Goal: Task Accomplishment & Management: Complete application form

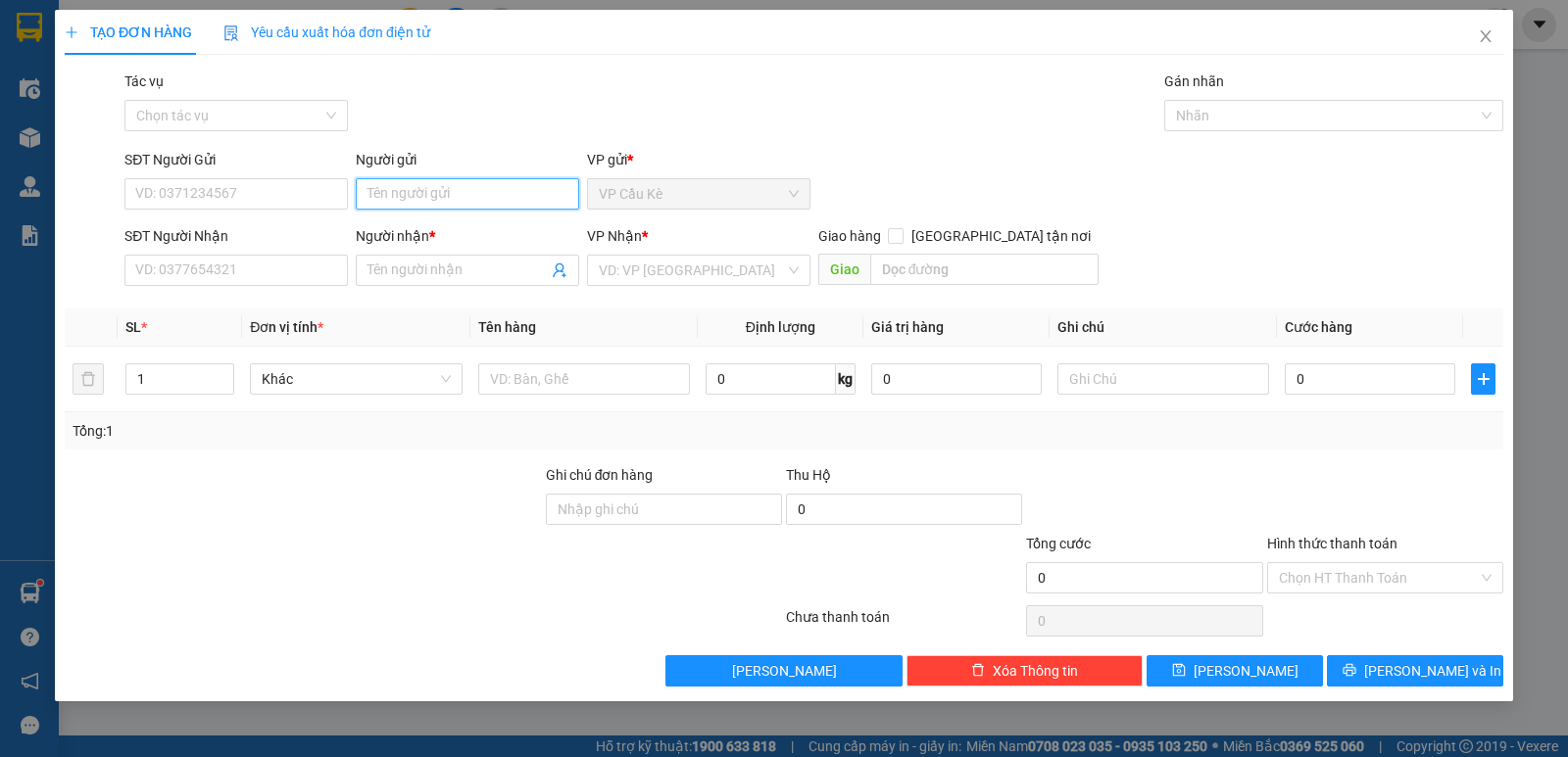
click at [462, 188] on input "Người gửi" at bounding box center [467, 195] width 224 height 32
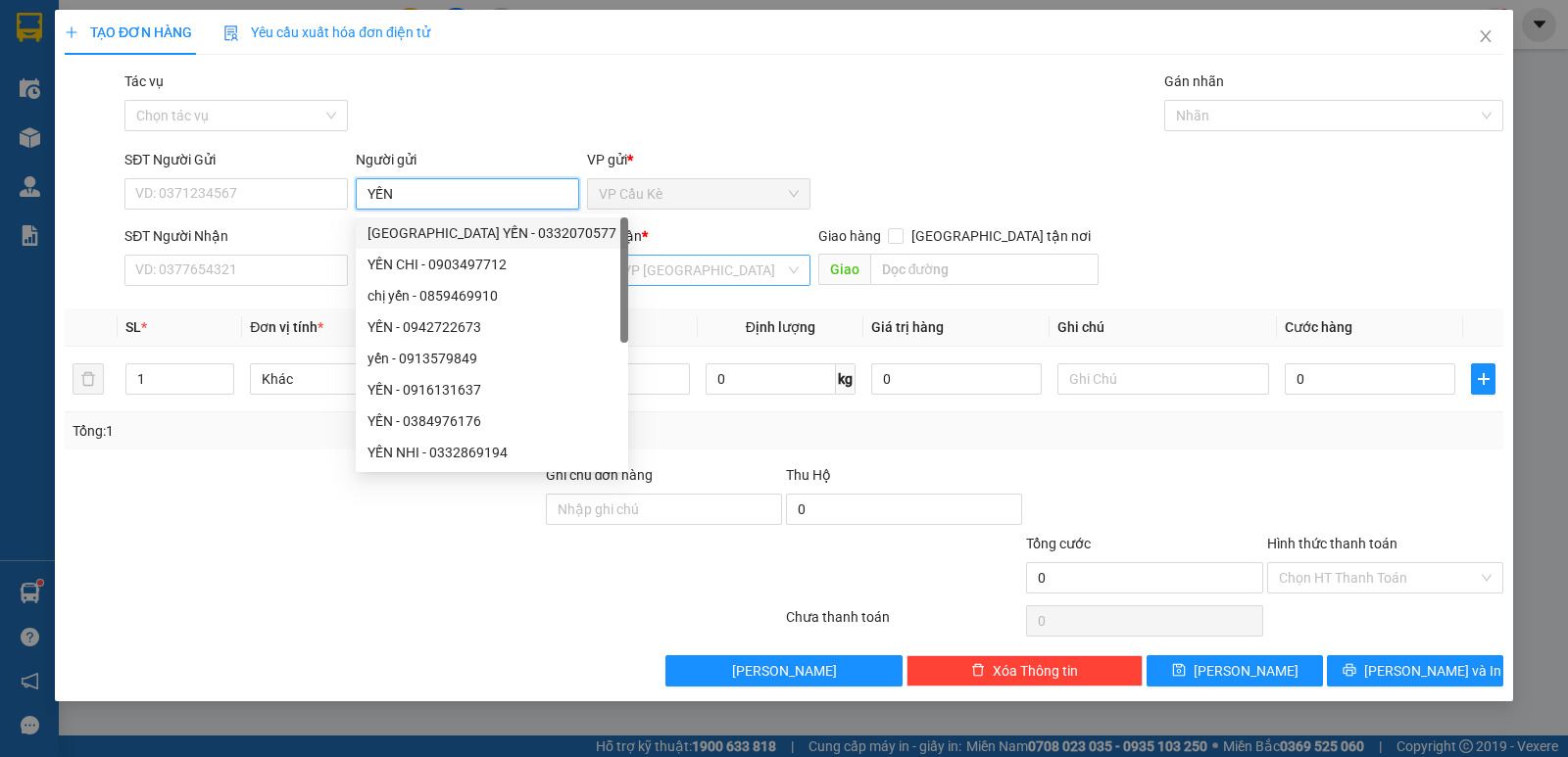
type input "YẾN"
click at [622, 273] on input "search" at bounding box center [692, 270] width 186 height 30
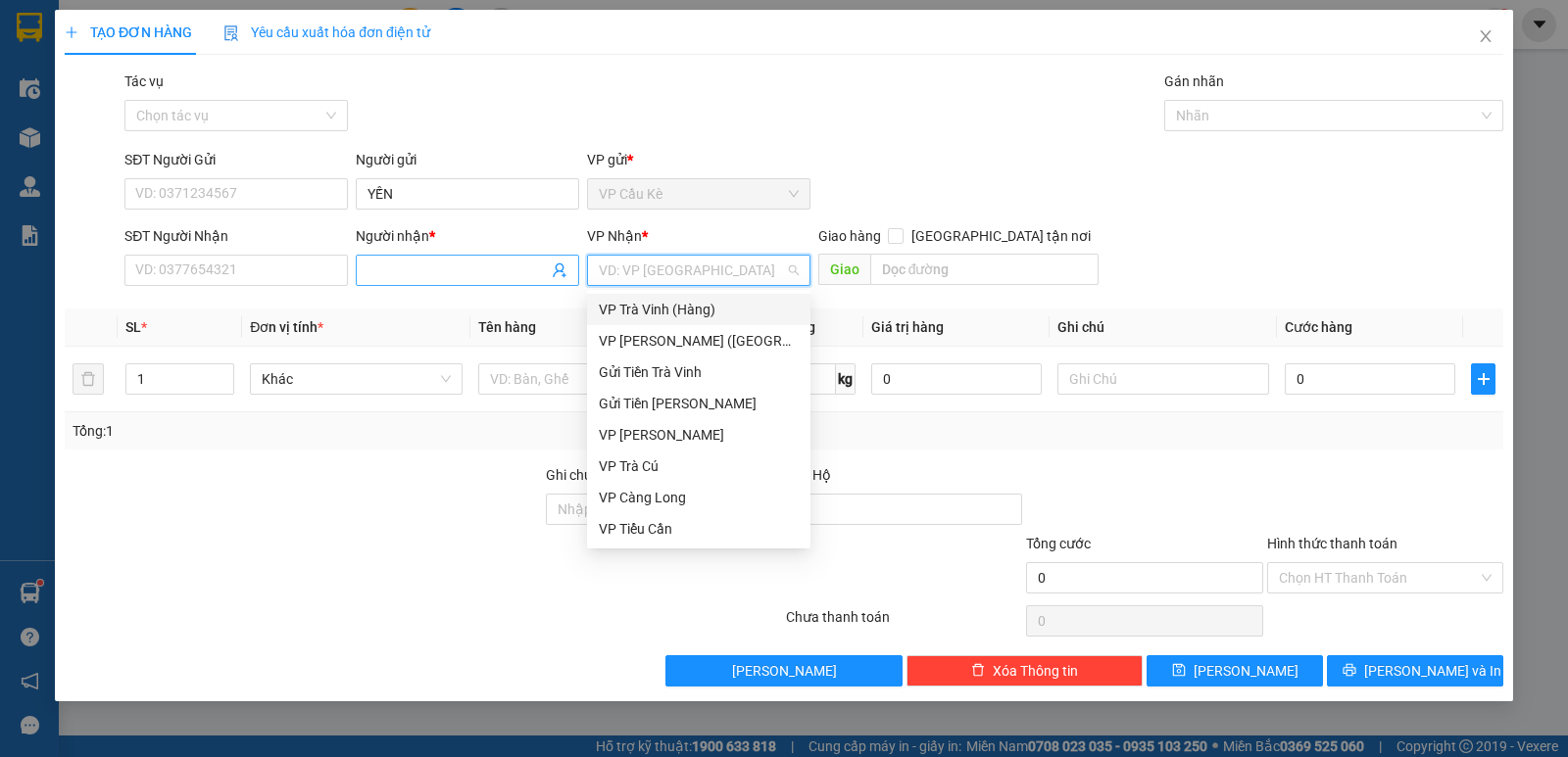
click at [469, 268] on input "Người nhận *" at bounding box center [457, 270] width 180 height 22
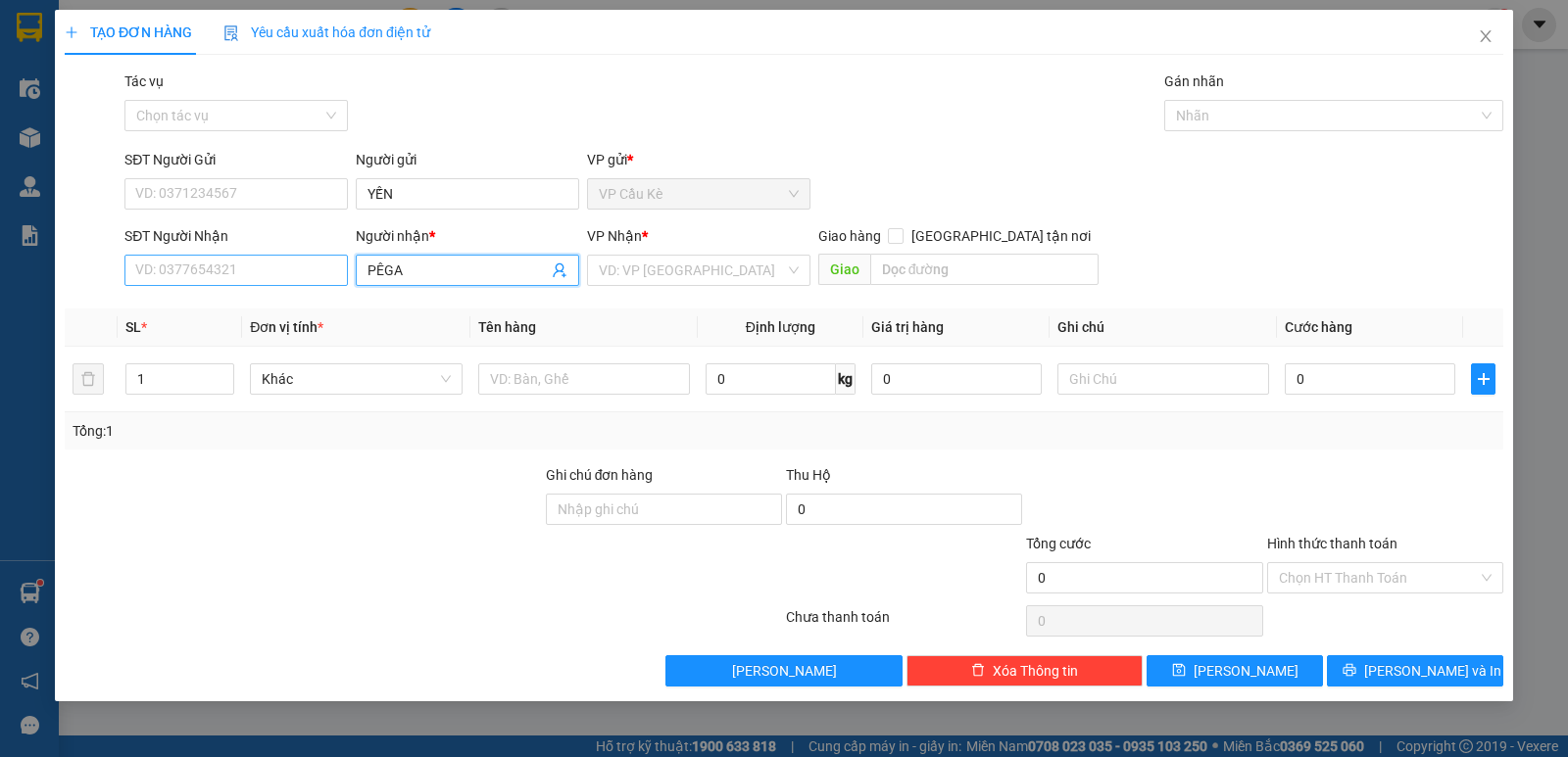
type input "PÊGA"
click at [293, 264] on input "SĐT Người Nhận" at bounding box center [235, 270] width 224 height 32
type input "0911925554"
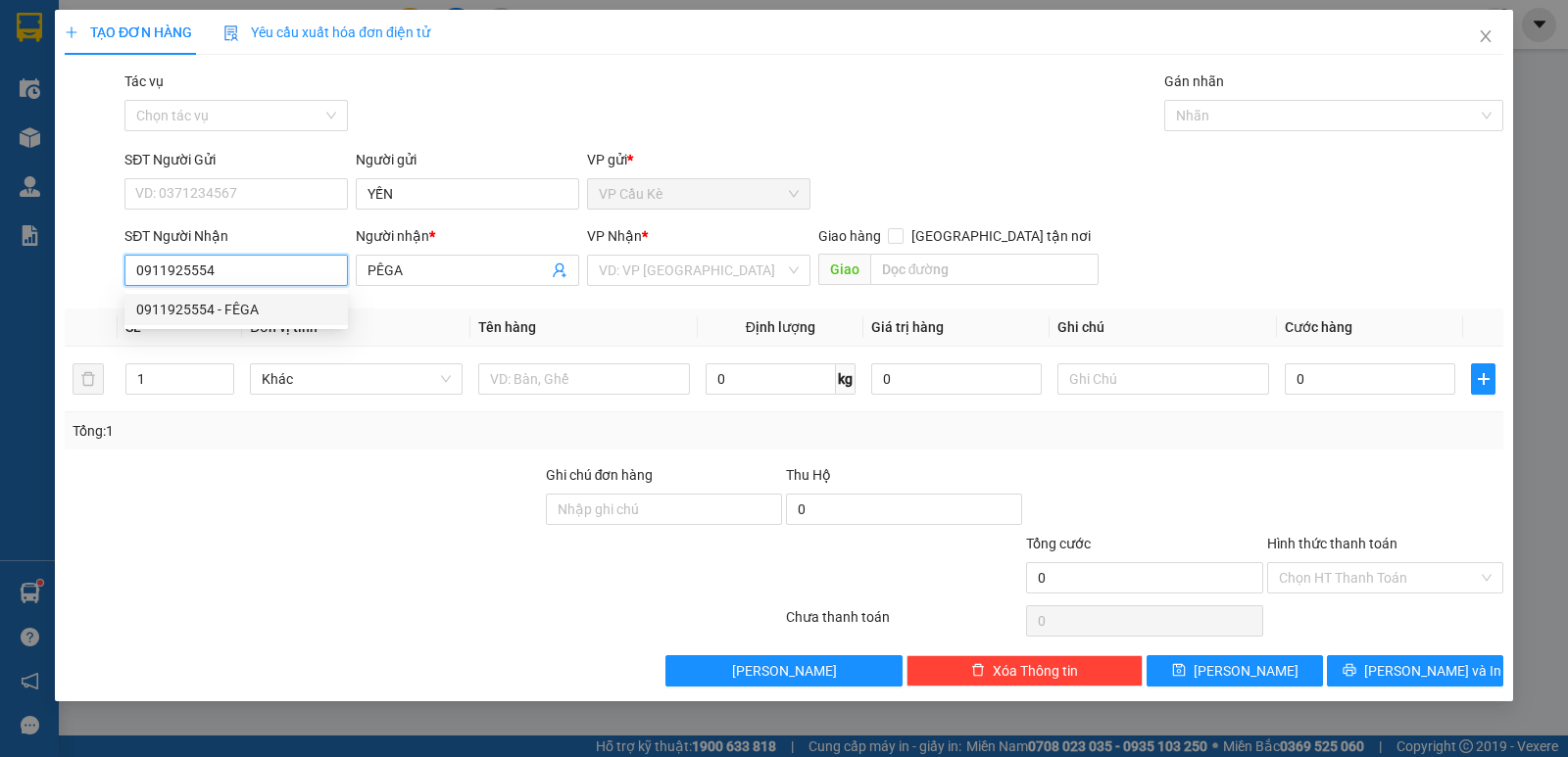
click at [280, 301] on div "0911925554 - FÊGA" at bounding box center [235, 310] width 200 height 22
type input "FÊGA"
type input "35.000"
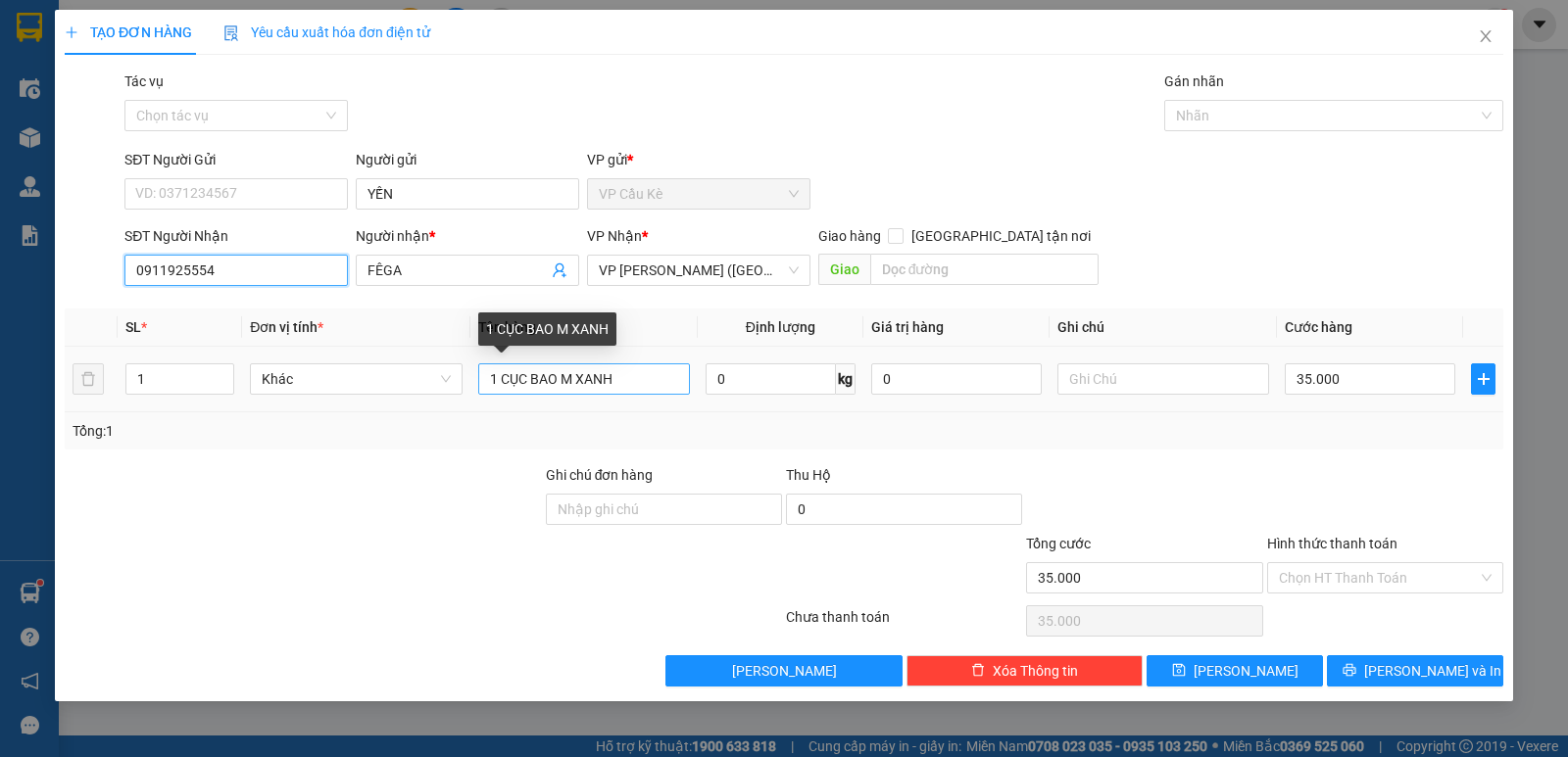
type input "0911925554"
click at [635, 374] on input "1 CỤC BAO M XANH" at bounding box center [583, 379] width 212 height 32
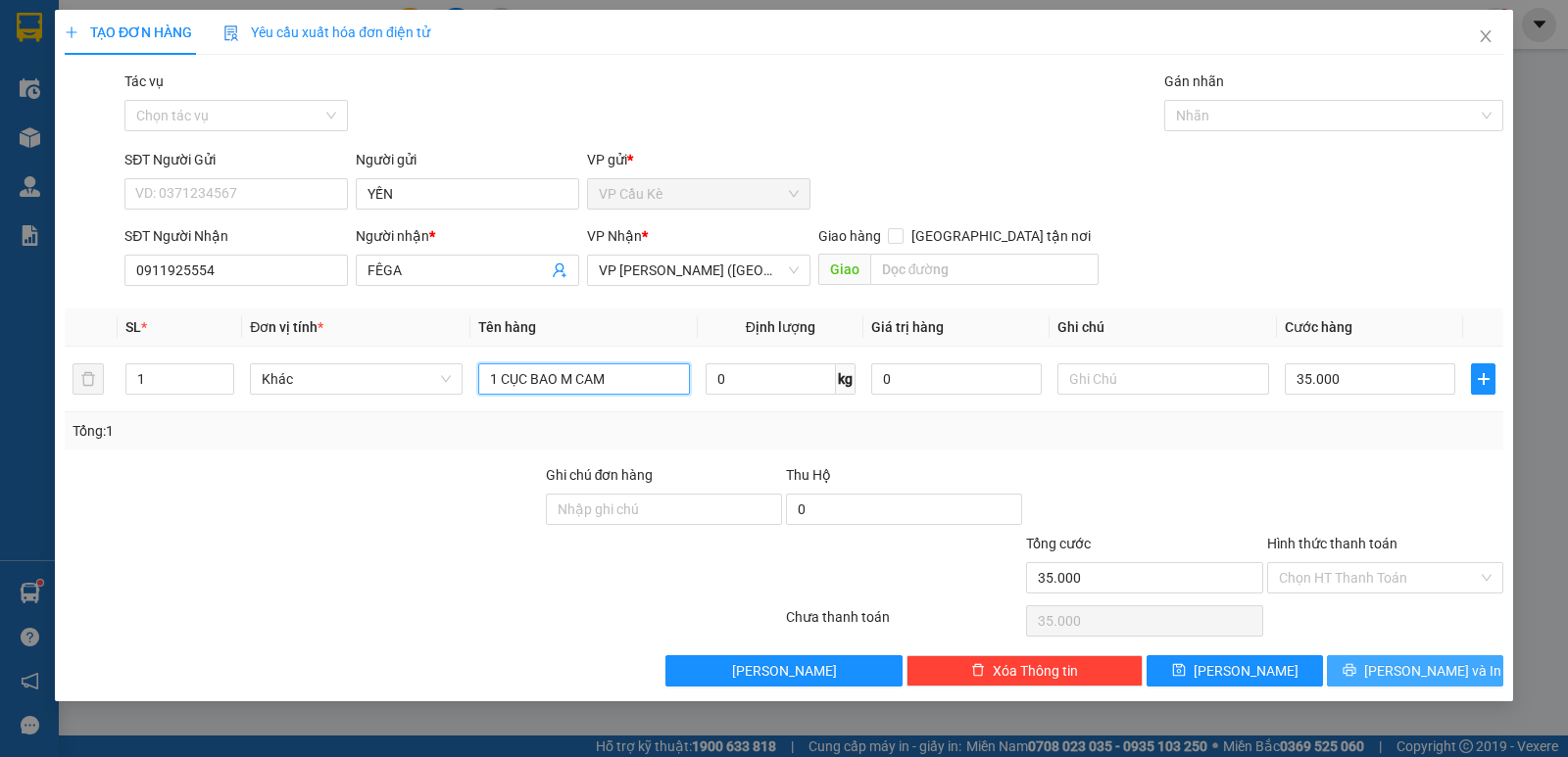
type input "1 CỤC BAO M CAM"
click at [1396, 670] on button "[PERSON_NAME] và In" at bounding box center [1415, 672] width 177 height 32
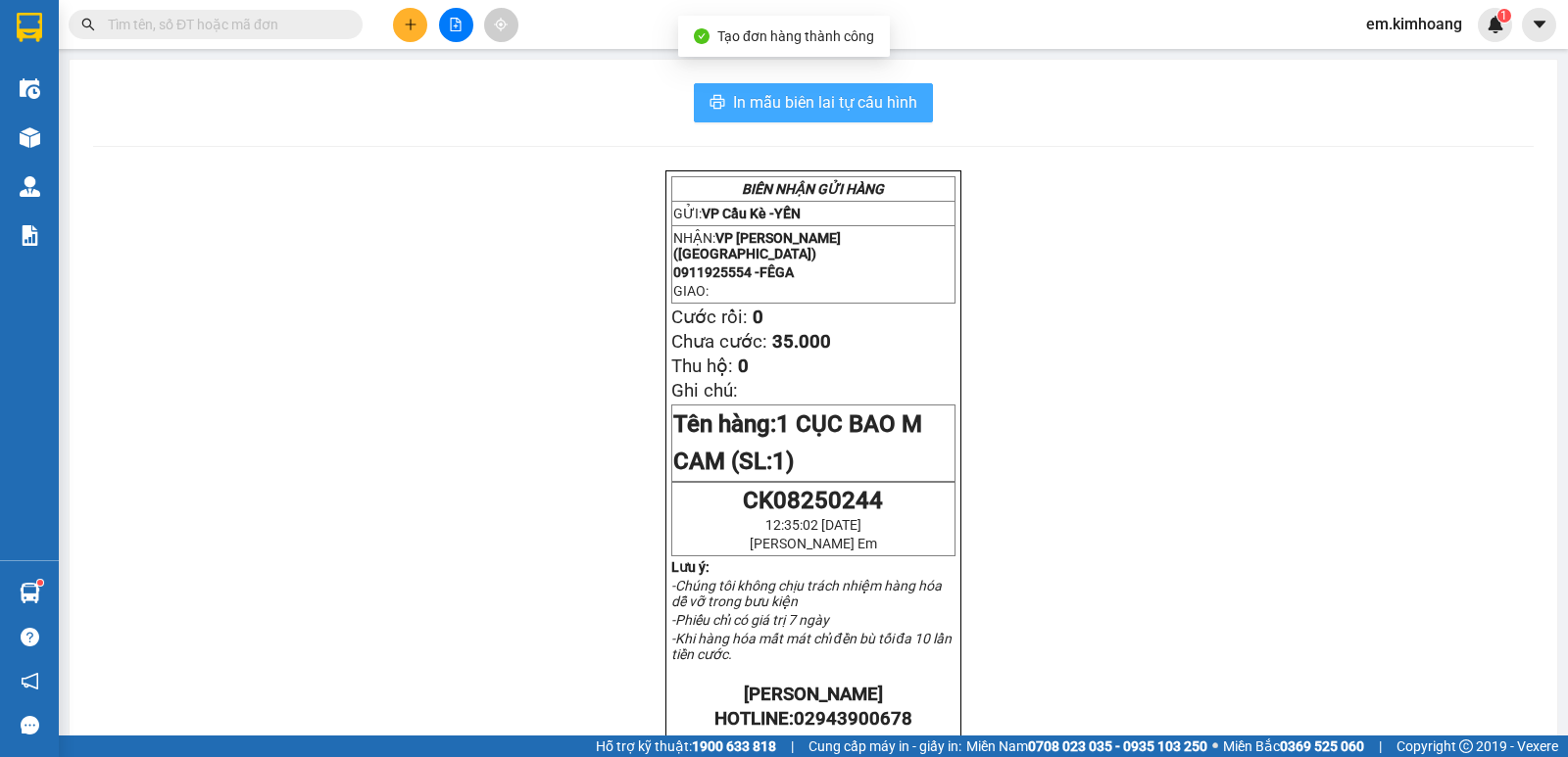
click at [733, 90] on span "In mẫu biên lai tự cấu hình" at bounding box center [825, 102] width 184 height 25
